Goal: Task Accomplishment & Management: Manage account settings

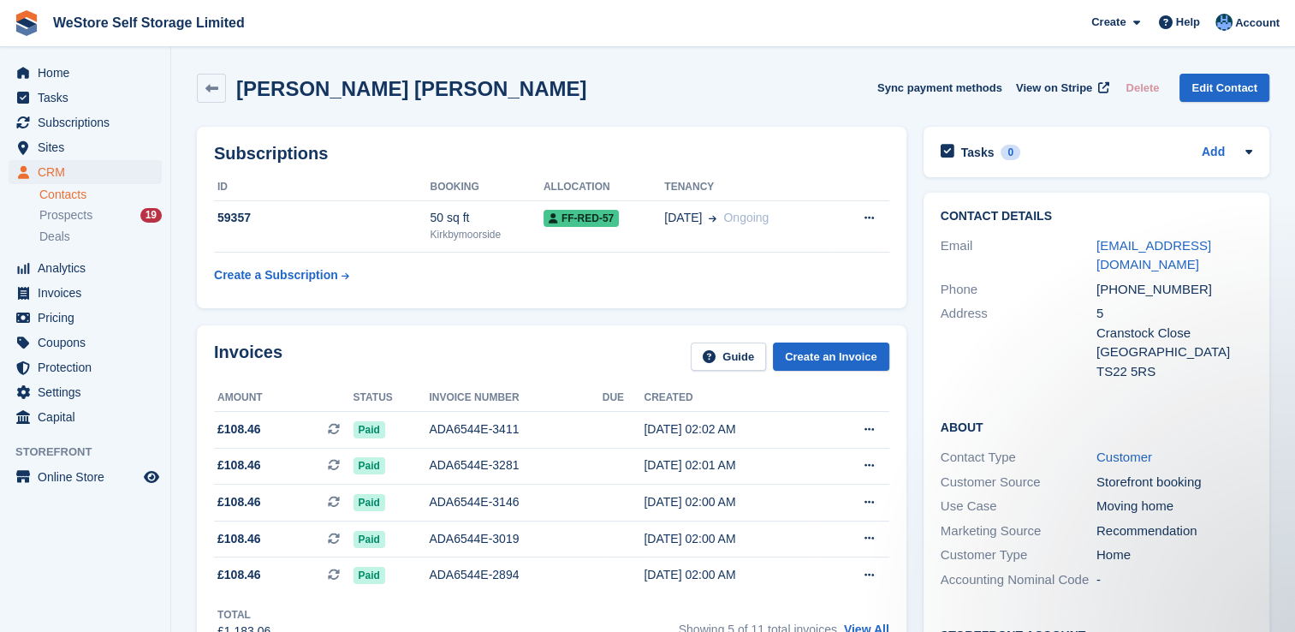
scroll to position [653, 0]
click at [217, 82] on icon at bounding box center [211, 88] width 13 height 13
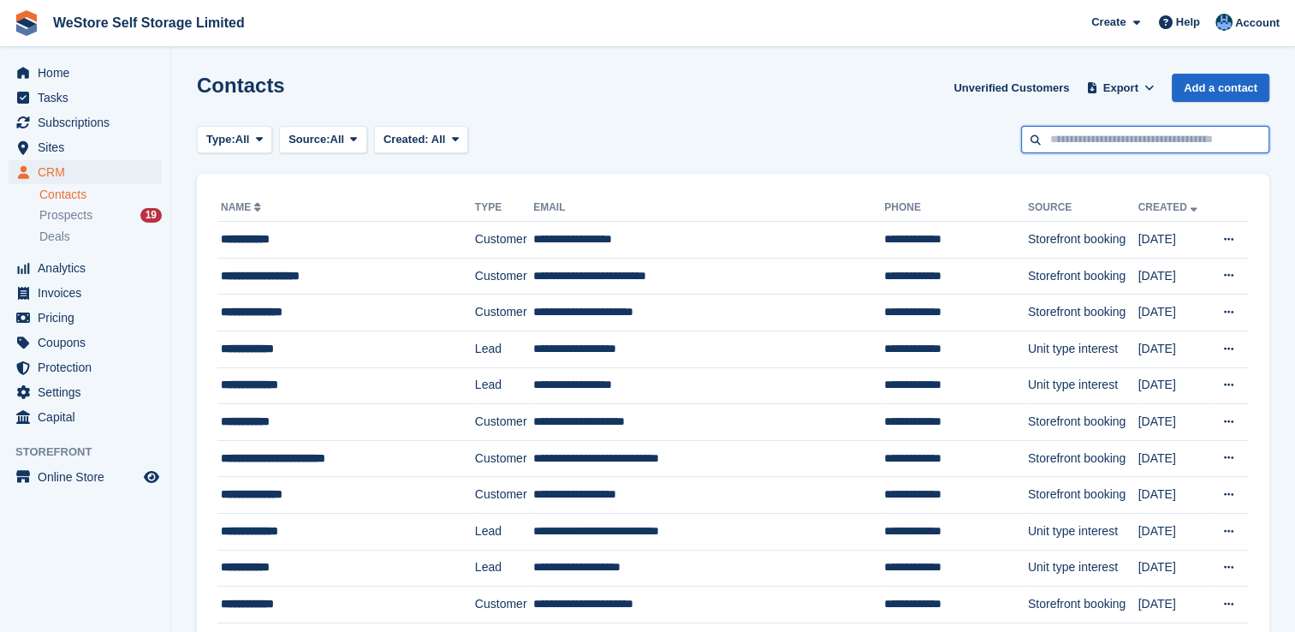
click at [1074, 137] on input "text" at bounding box center [1145, 140] width 248 height 28
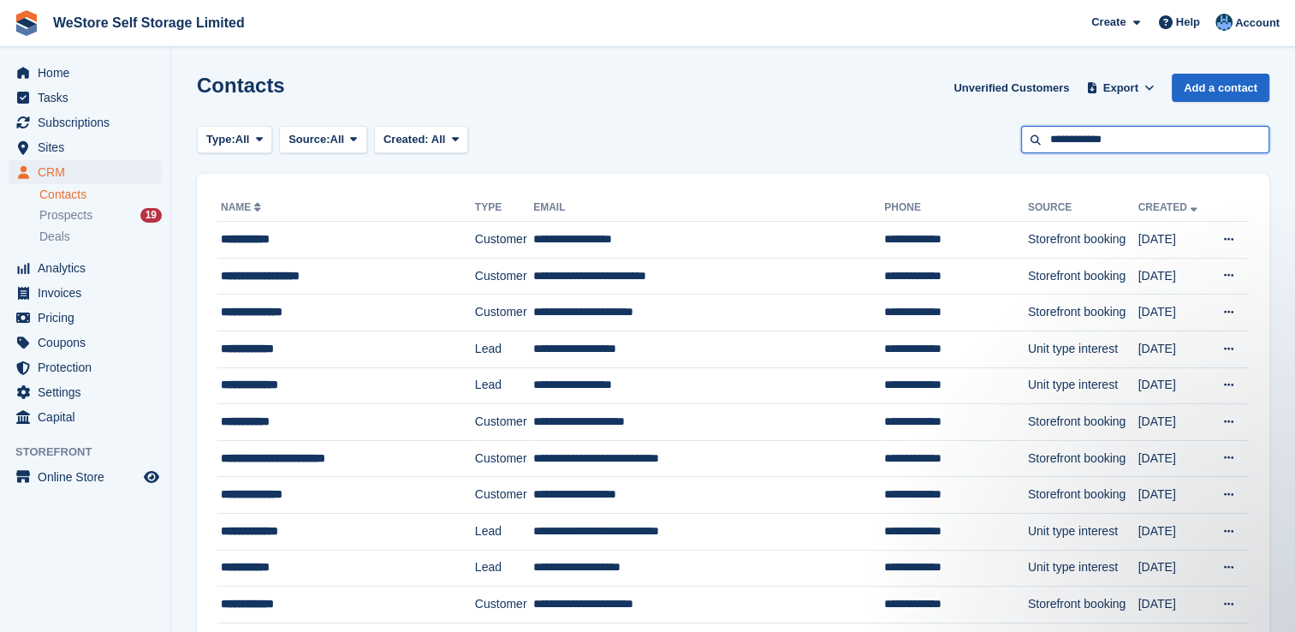
type input "**********"
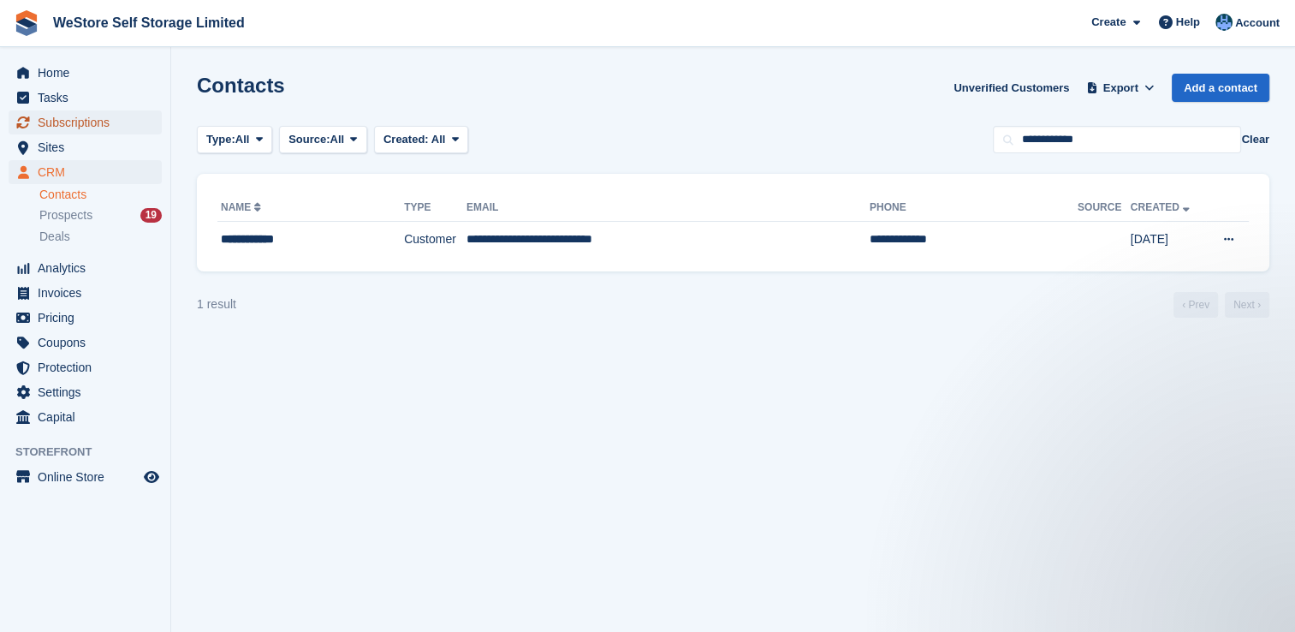
click at [78, 121] on span "Subscriptions" at bounding box center [89, 122] width 103 height 24
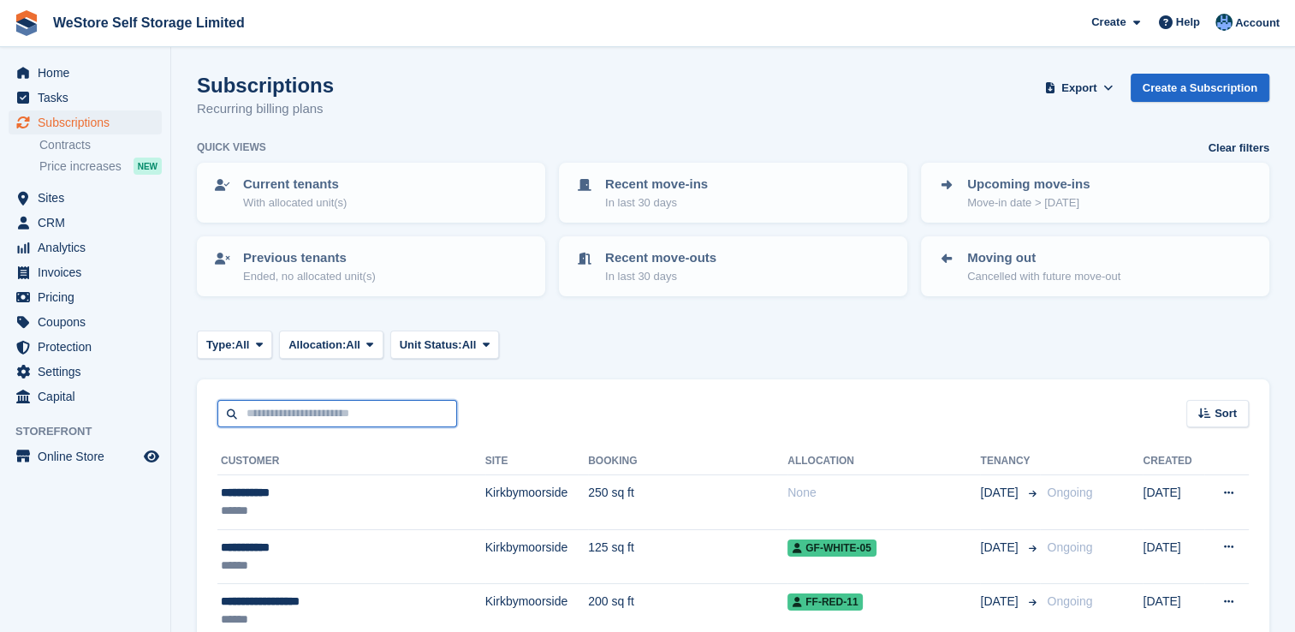
click at [360, 413] on input "text" at bounding box center [337, 414] width 240 height 28
click at [360, 413] on input "*" at bounding box center [337, 414] width 240 height 28
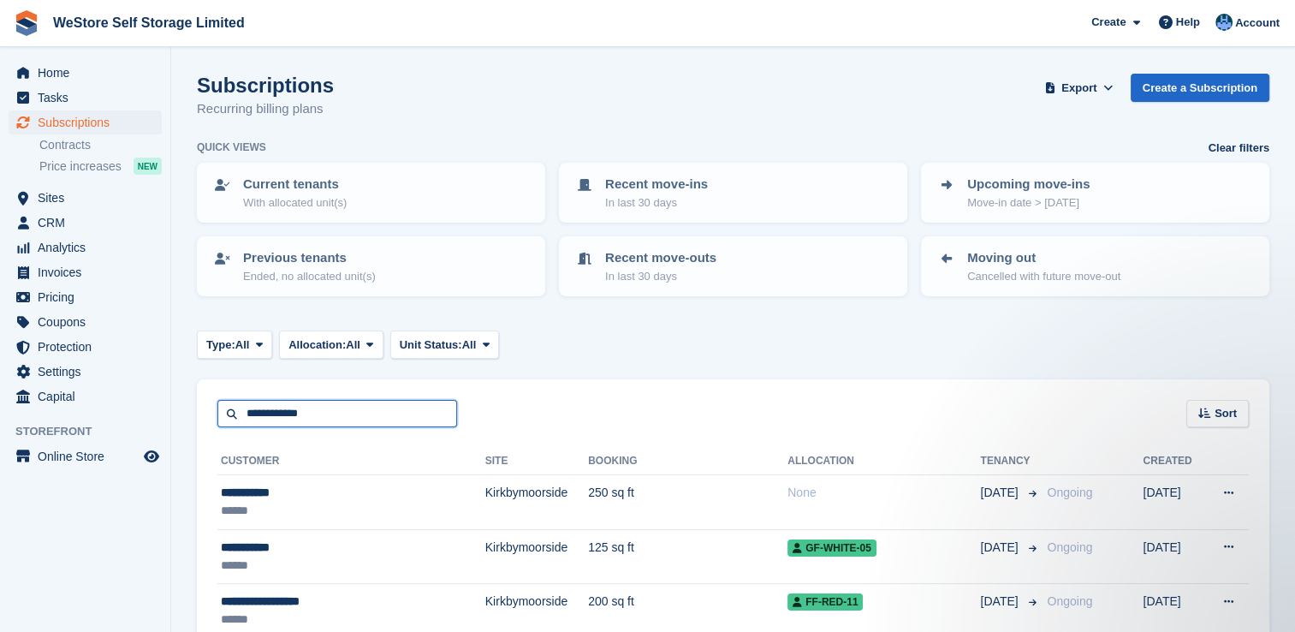
type input "**********"
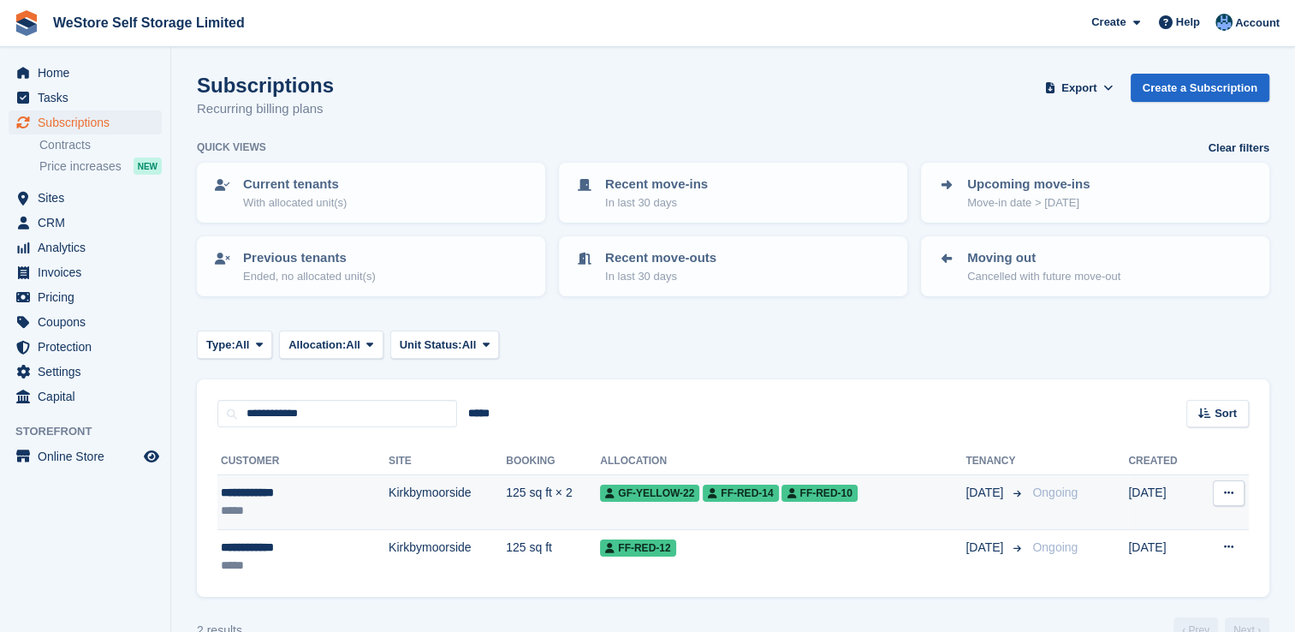
click at [281, 488] on div "**********" at bounding box center [279, 493] width 117 height 18
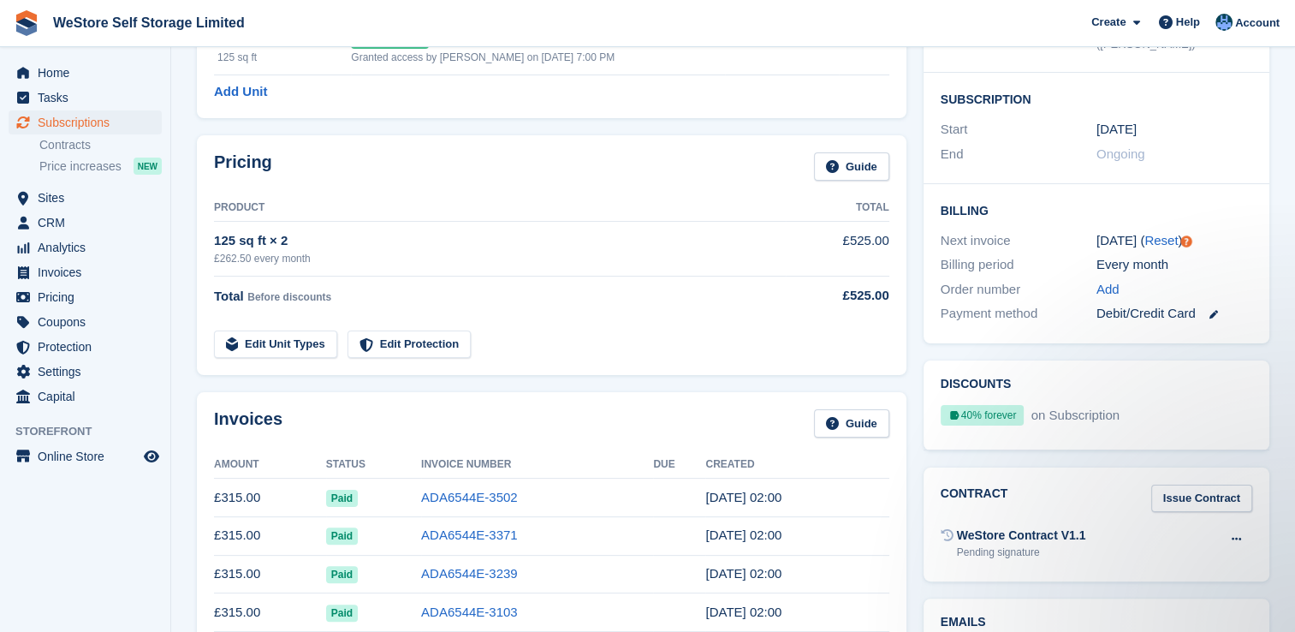
scroll to position [319, 0]
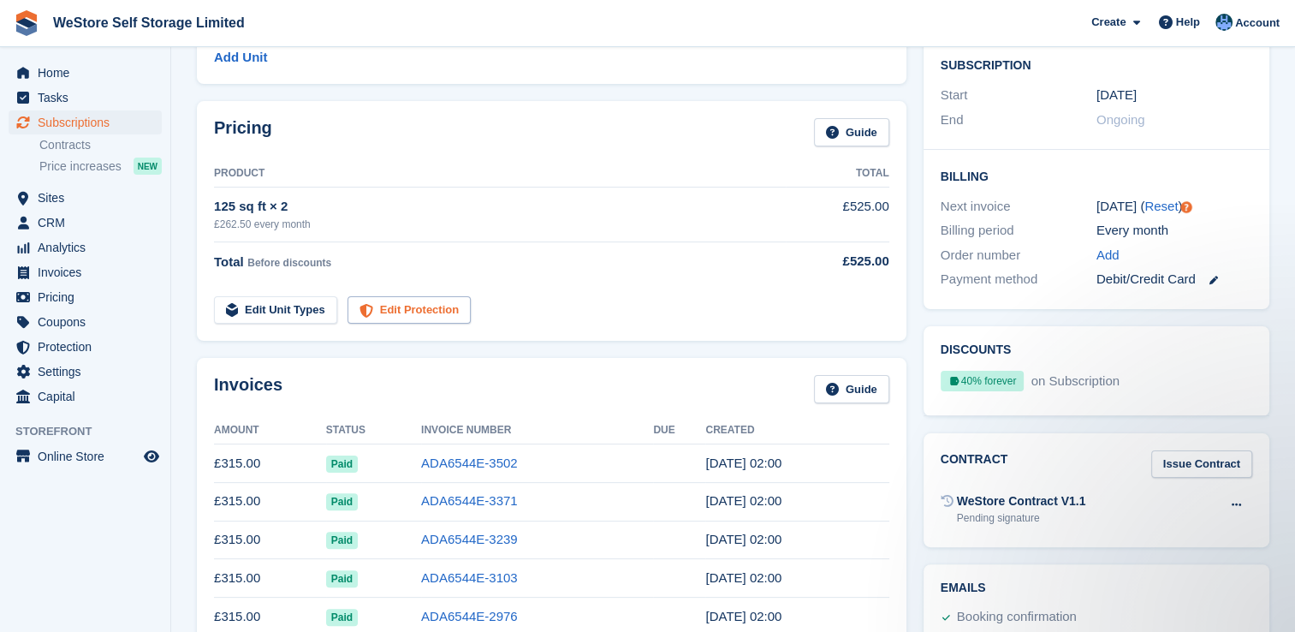
click at [415, 308] on link "Edit Protection" at bounding box center [409, 310] width 123 height 28
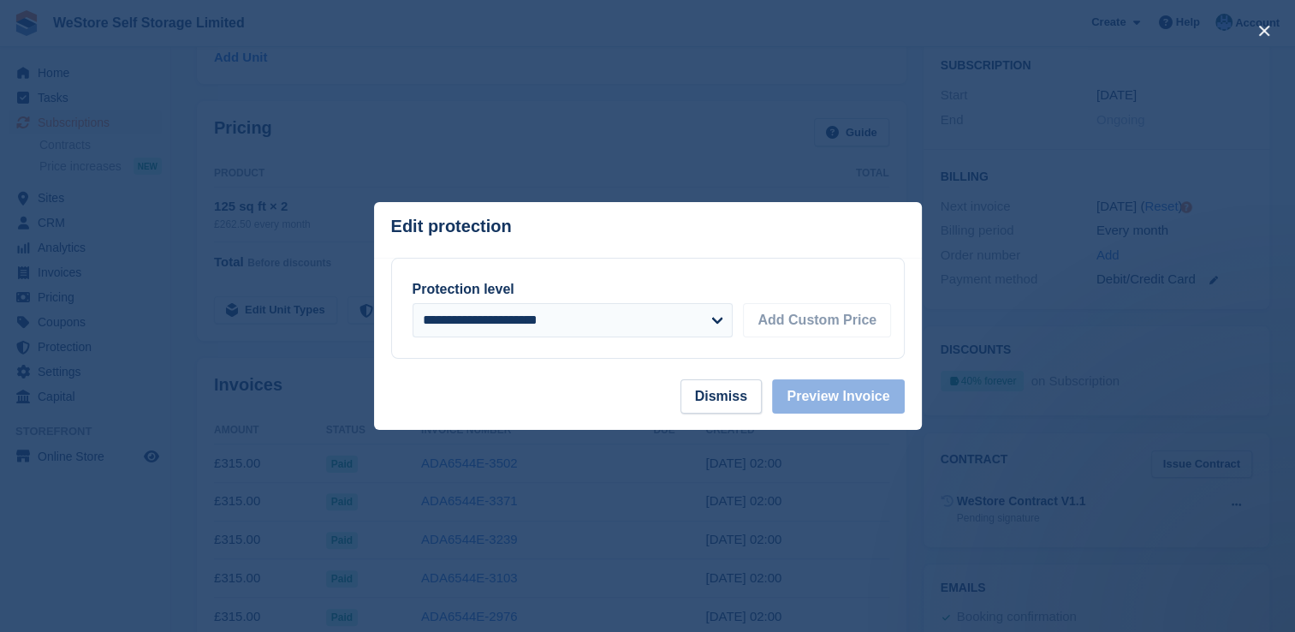
click at [1058, 321] on div at bounding box center [647, 316] width 1295 height 632
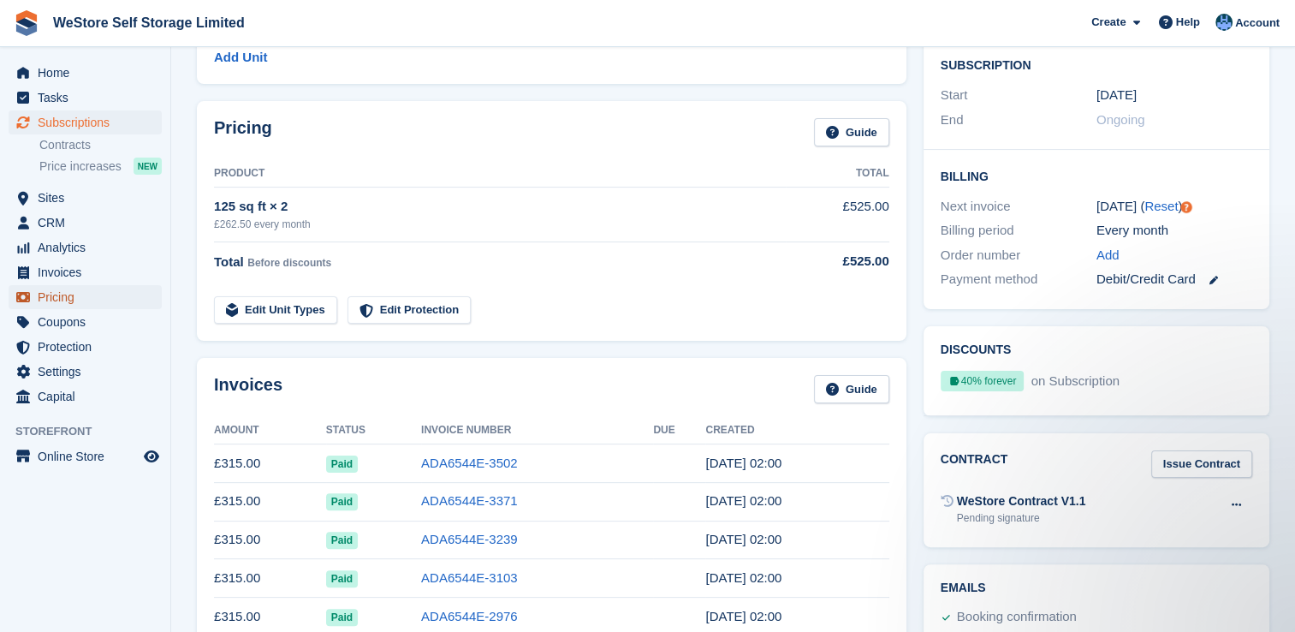
click at [66, 294] on span "Pricing" at bounding box center [89, 297] width 103 height 24
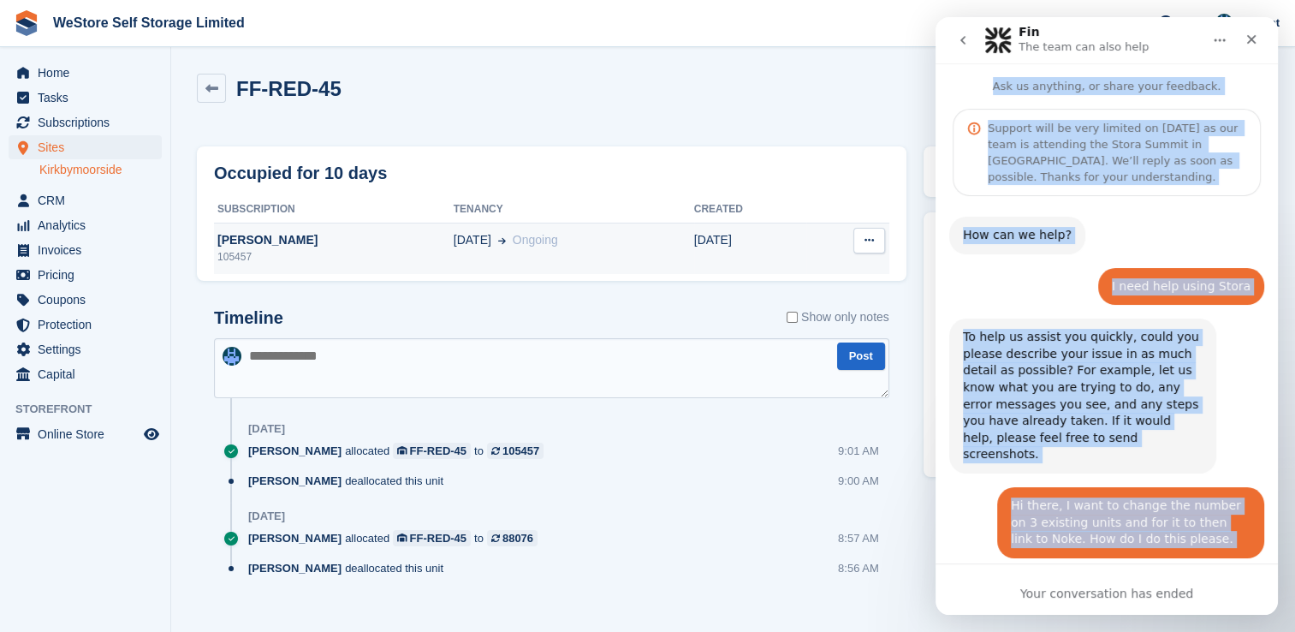
scroll to position [653, 0]
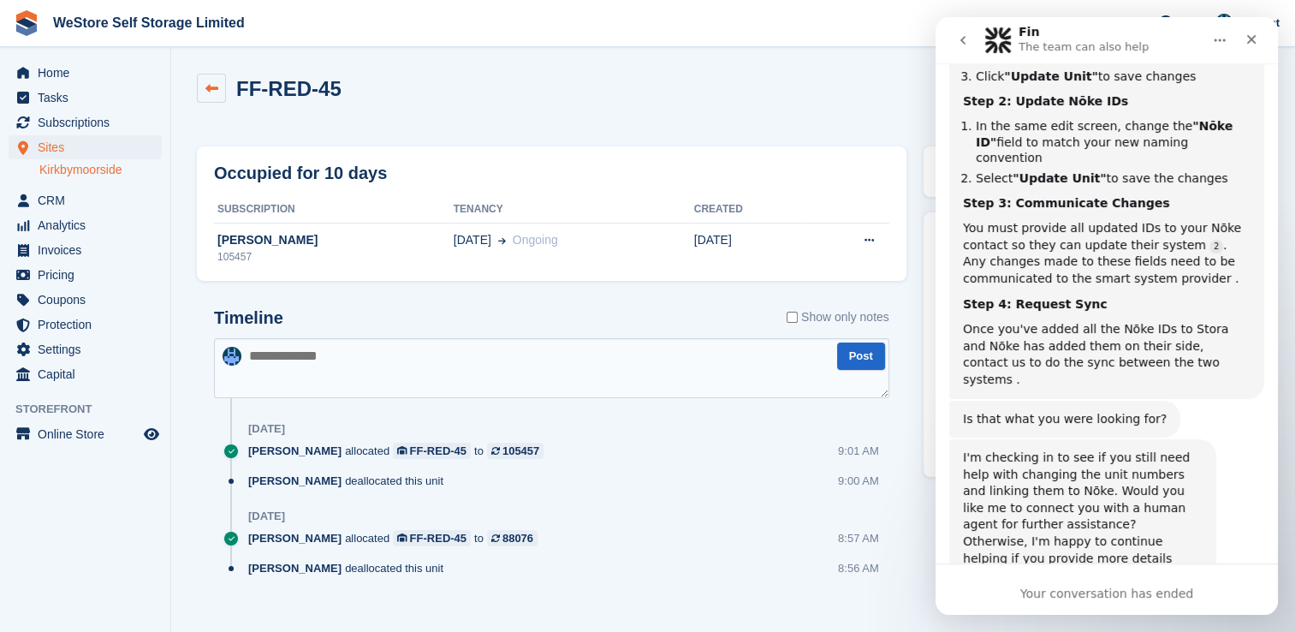
click at [219, 90] on link at bounding box center [211, 88] width 29 height 29
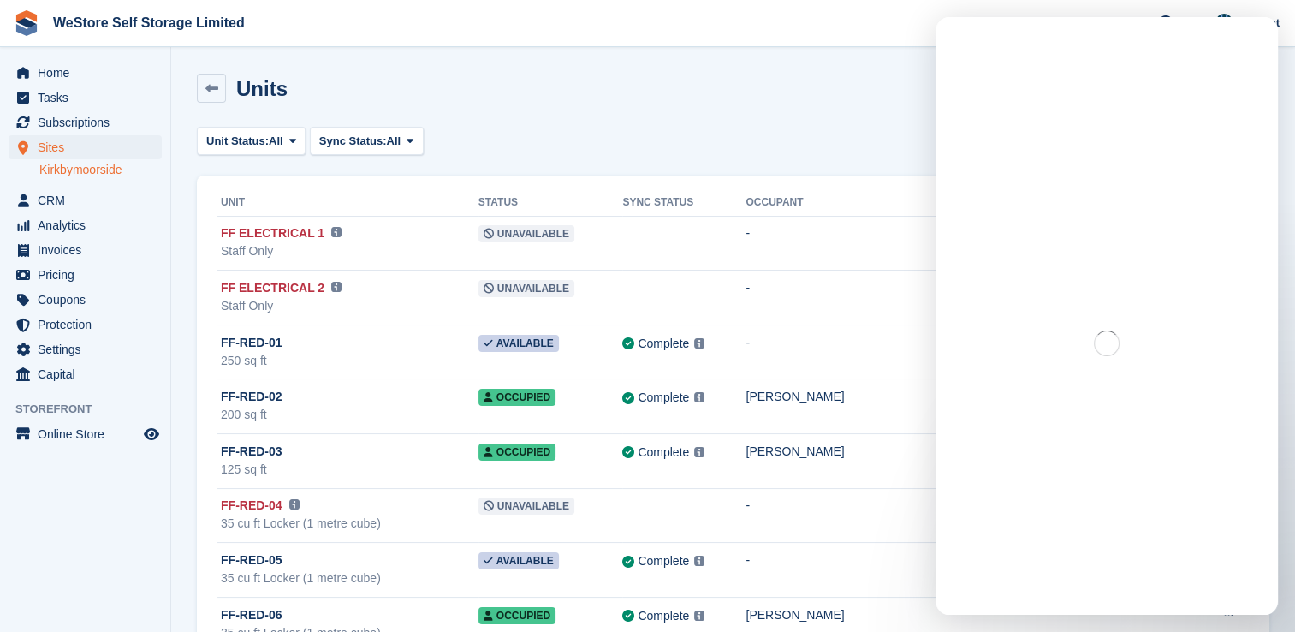
click at [1047, 173] on div "Intercom messenger" at bounding box center [1107, 343] width 342 height 543
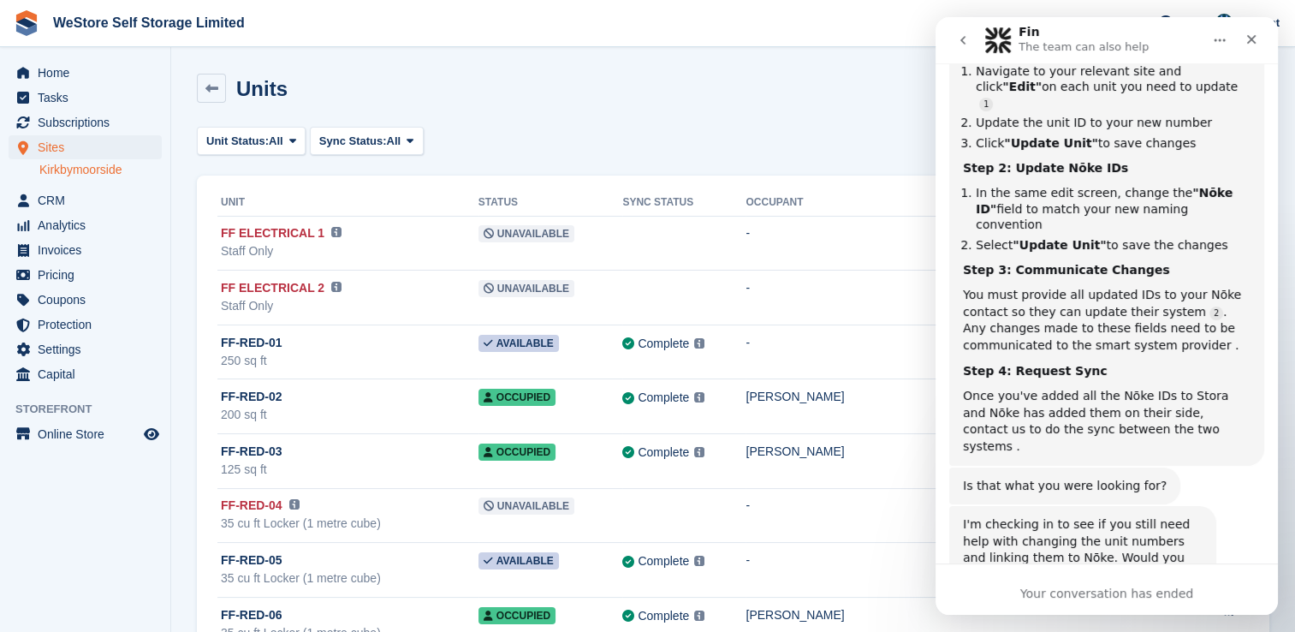
scroll to position [653, 0]
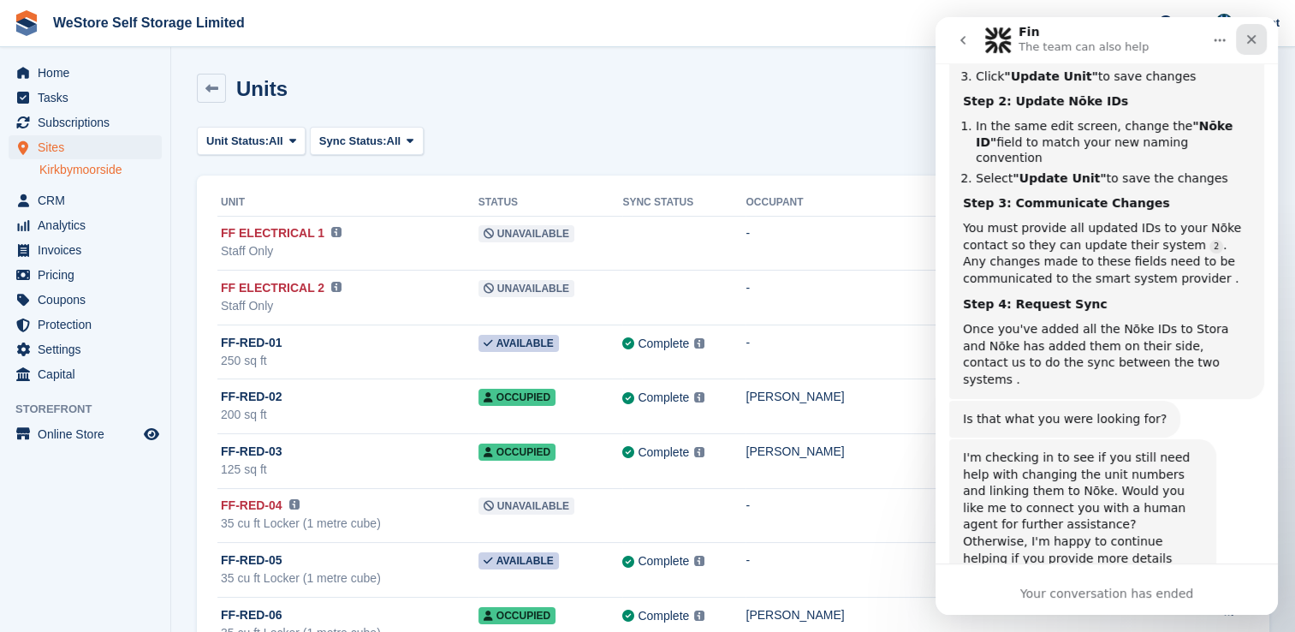
click at [1252, 34] on icon "Close" at bounding box center [1252, 40] width 14 height 14
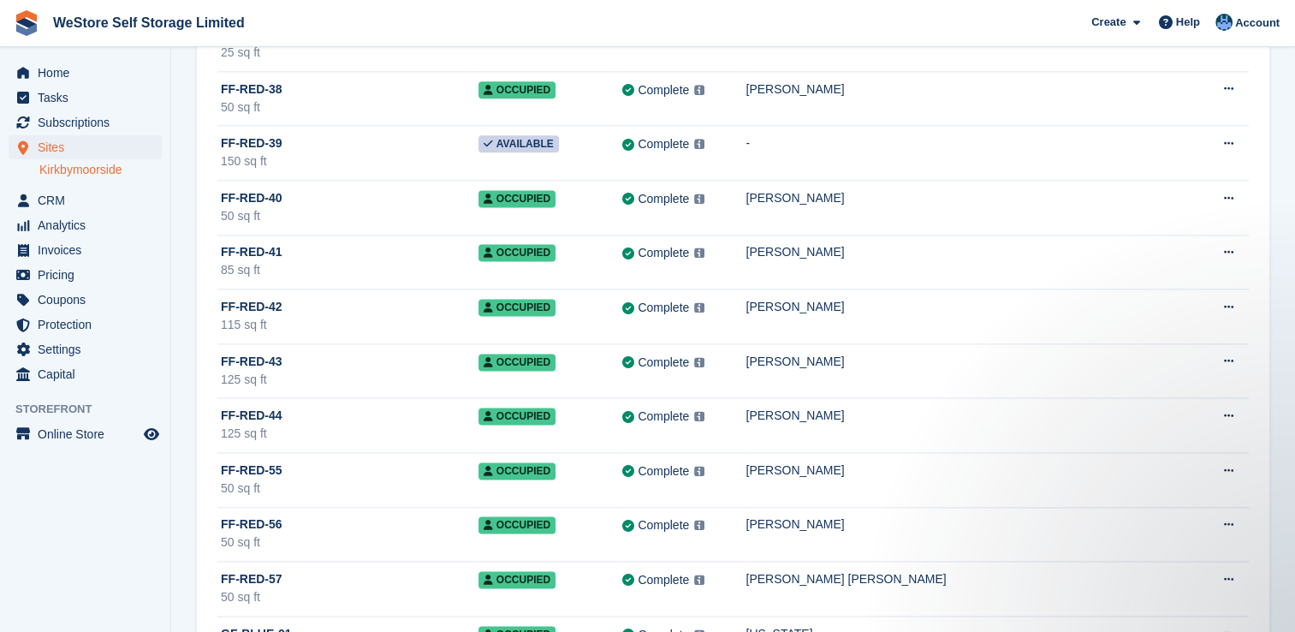
scroll to position [2302, 0]
